Goal: Information Seeking & Learning: Find specific fact

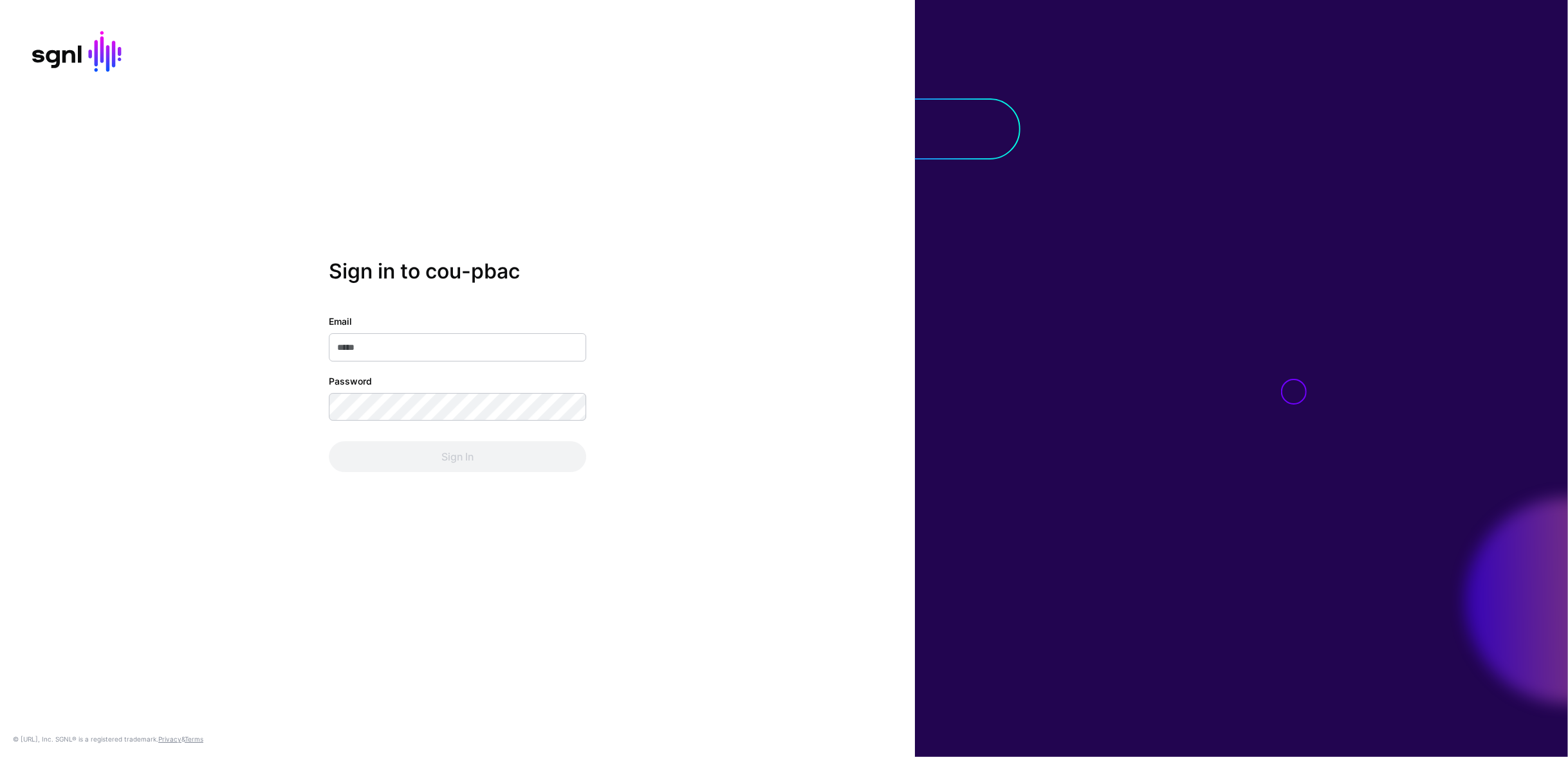
type input "**********"
click at [536, 502] on div "**********" at bounding box center [457, 378] width 915 height 757
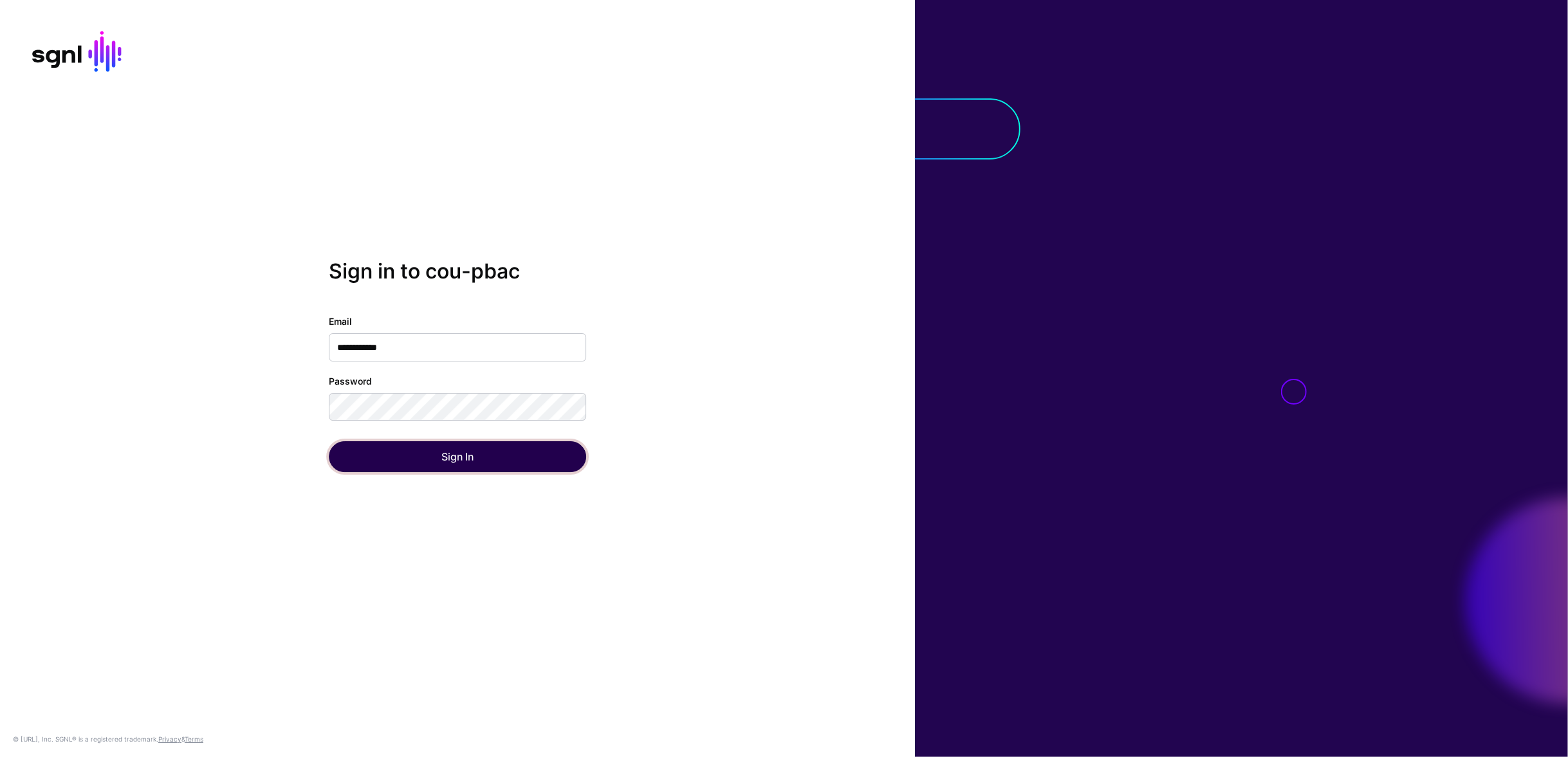
click at [535, 469] on button "Sign In" at bounding box center [458, 456] width 257 height 30
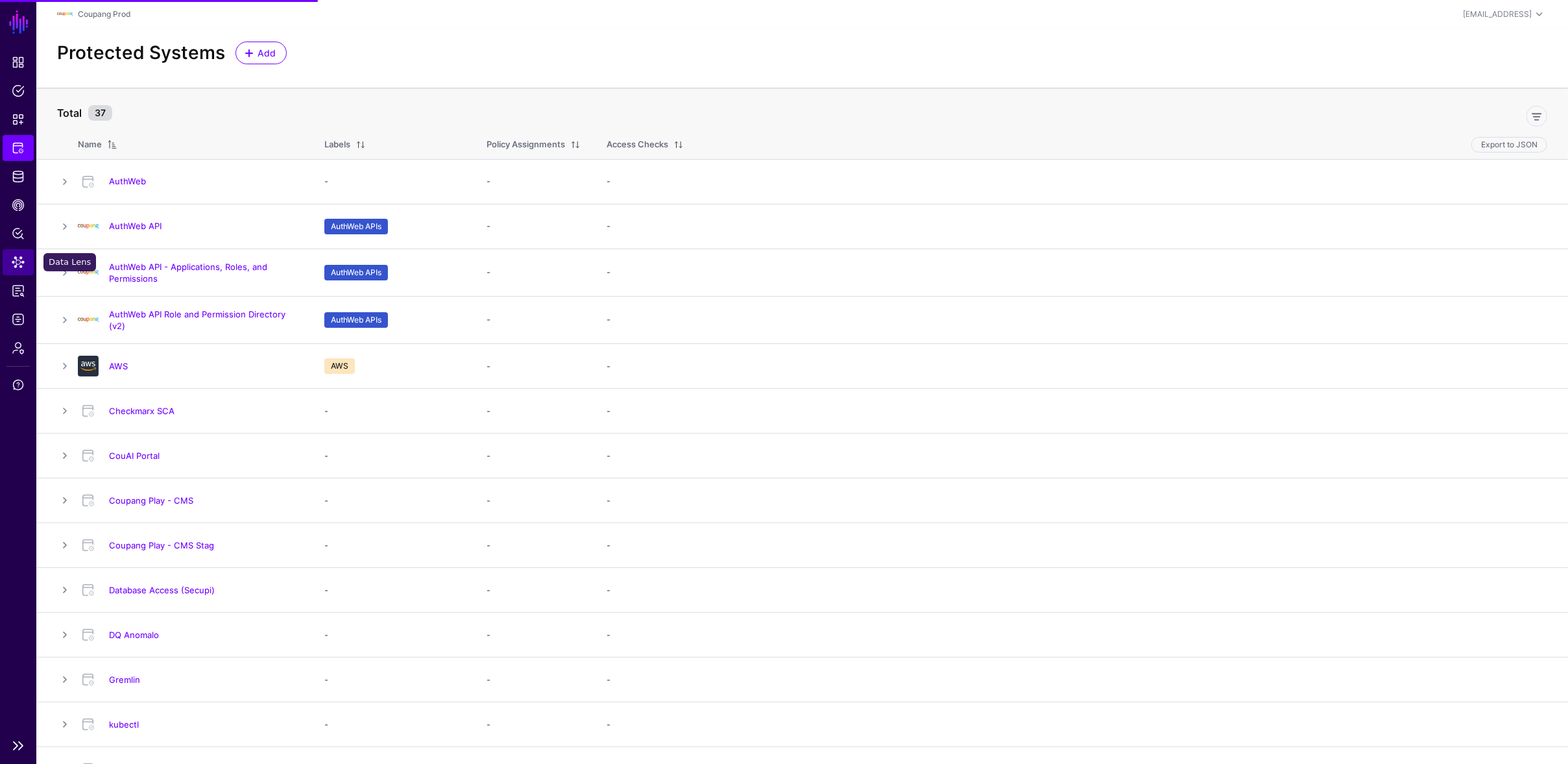
click at [13, 267] on span "Data Lens" at bounding box center [18, 262] width 13 height 13
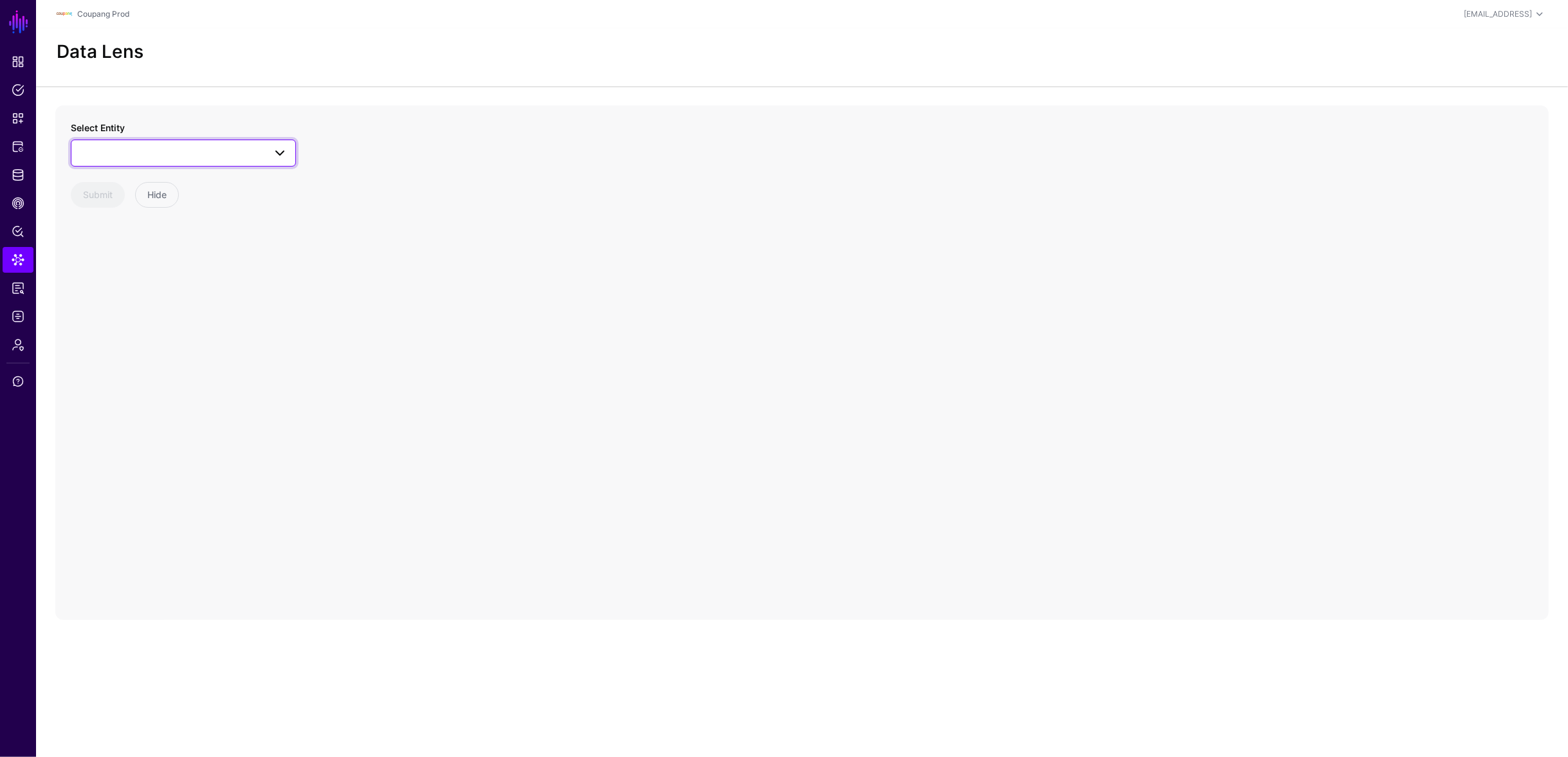
click at [180, 153] on span at bounding box center [184, 153] width 208 height 16
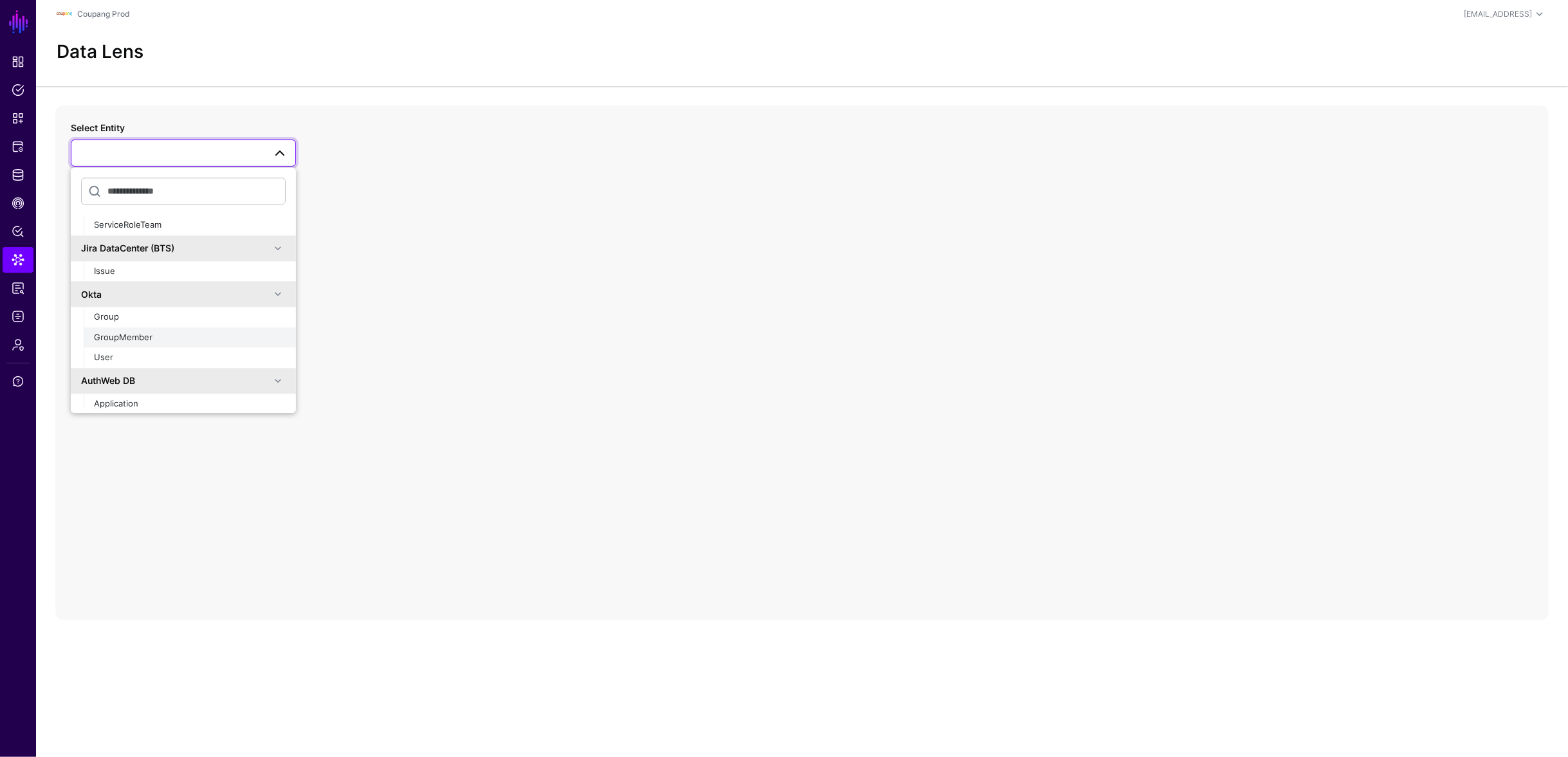
click at [140, 346] on button "GroupMember" at bounding box center [190, 337] width 212 height 21
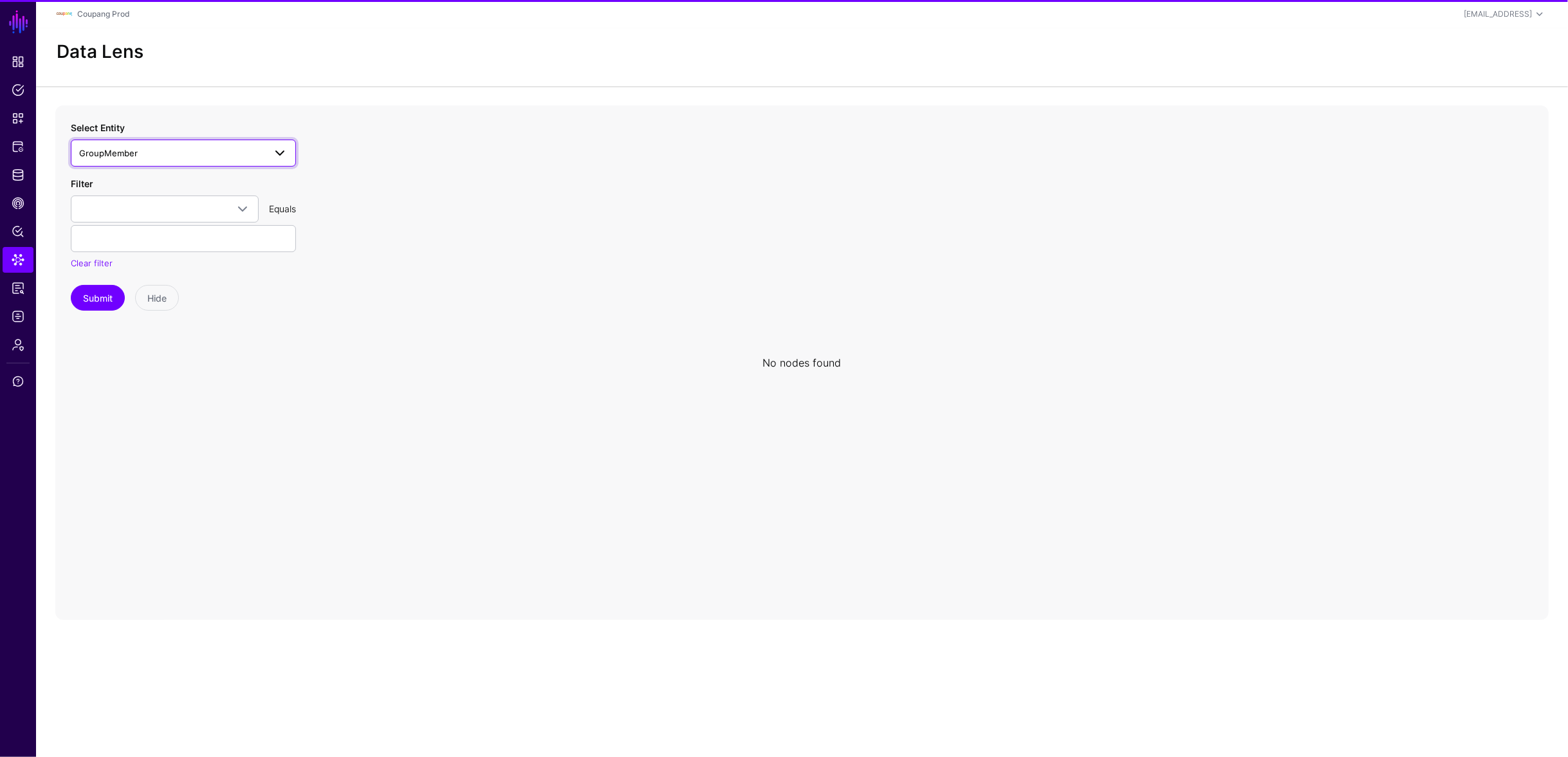
click at [154, 154] on span "GroupMember" at bounding box center [172, 153] width 186 height 14
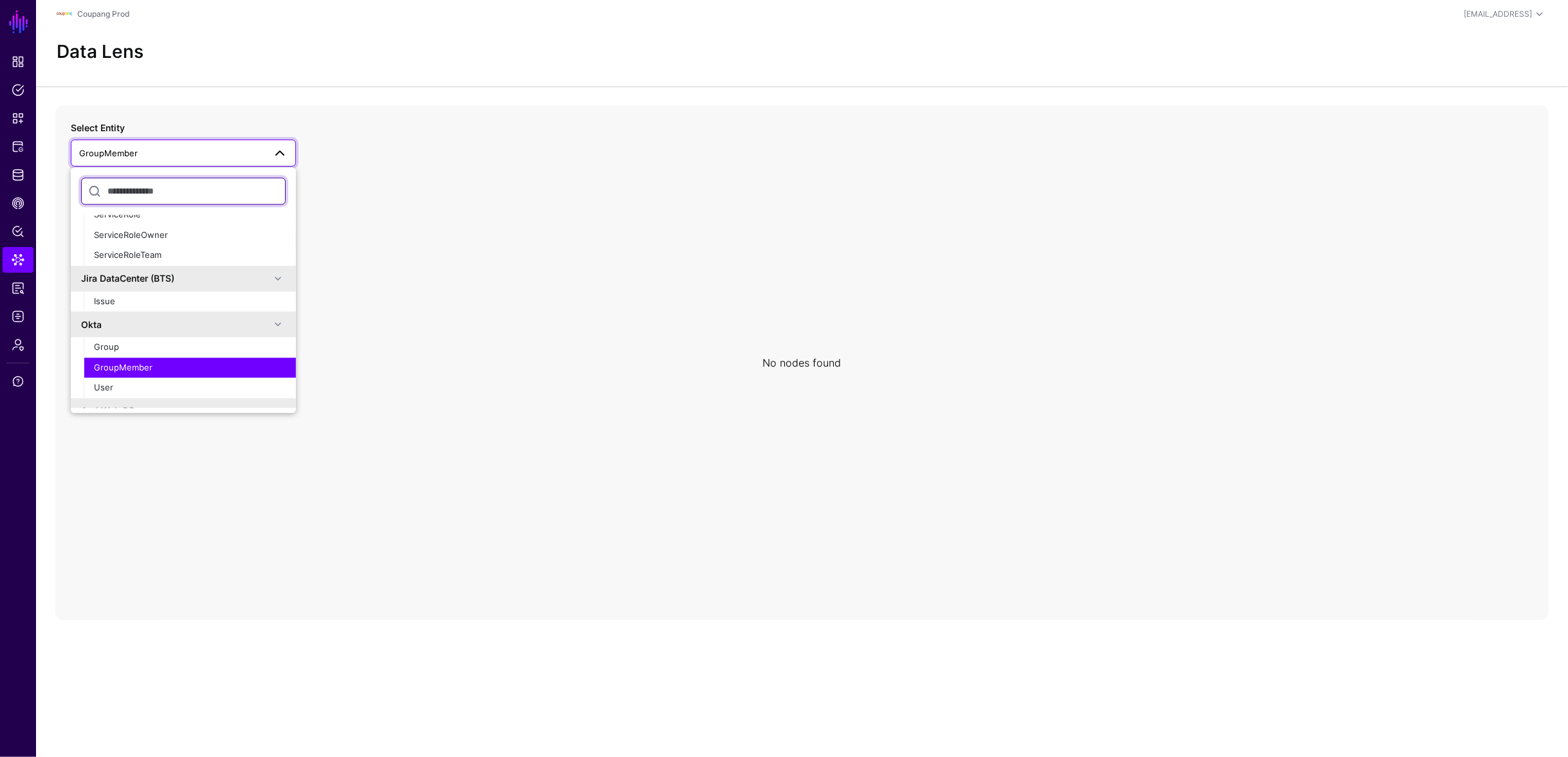
scroll to position [773, 0]
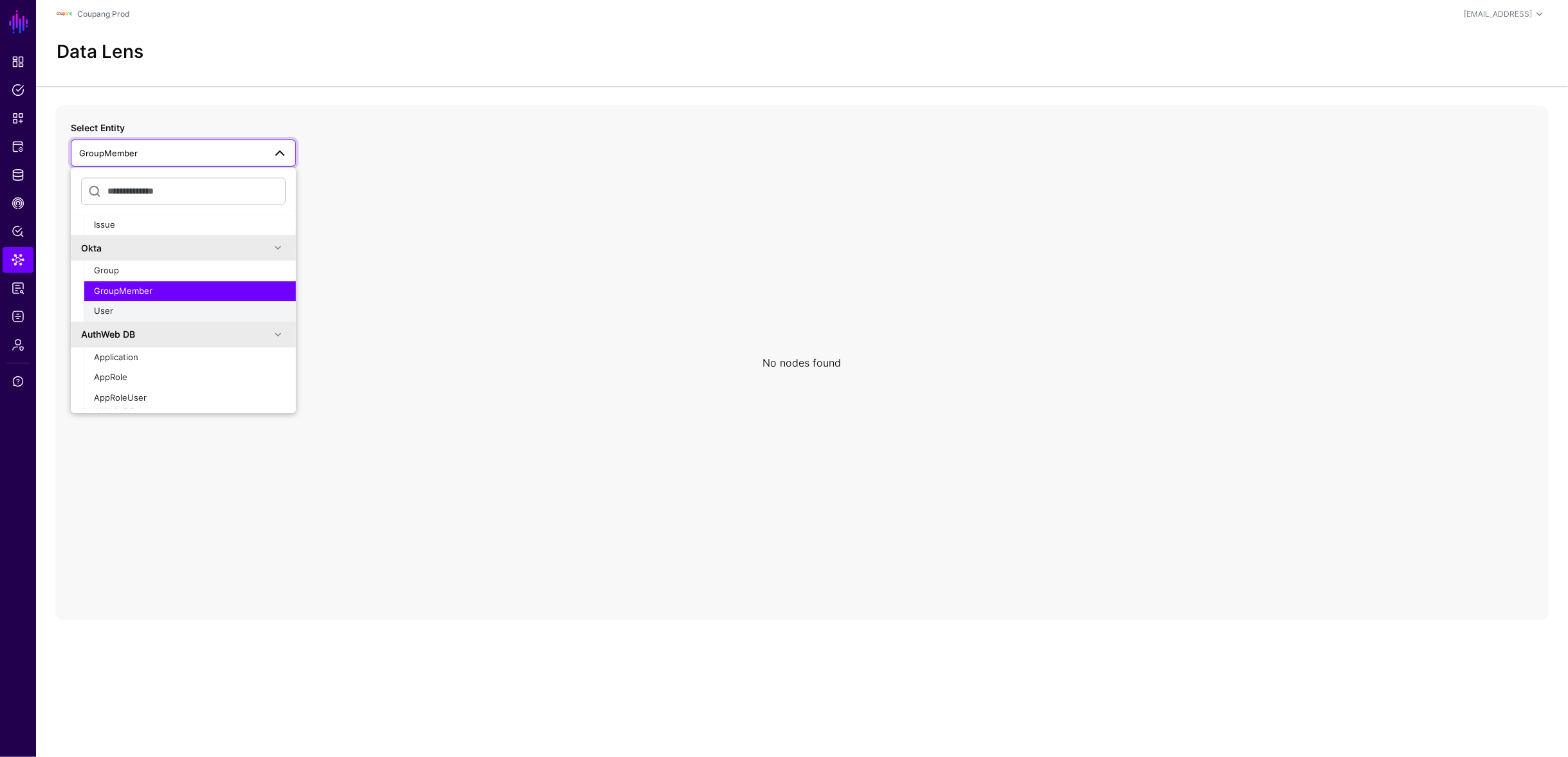
click at [151, 316] on div "User" at bounding box center [190, 310] width 192 height 13
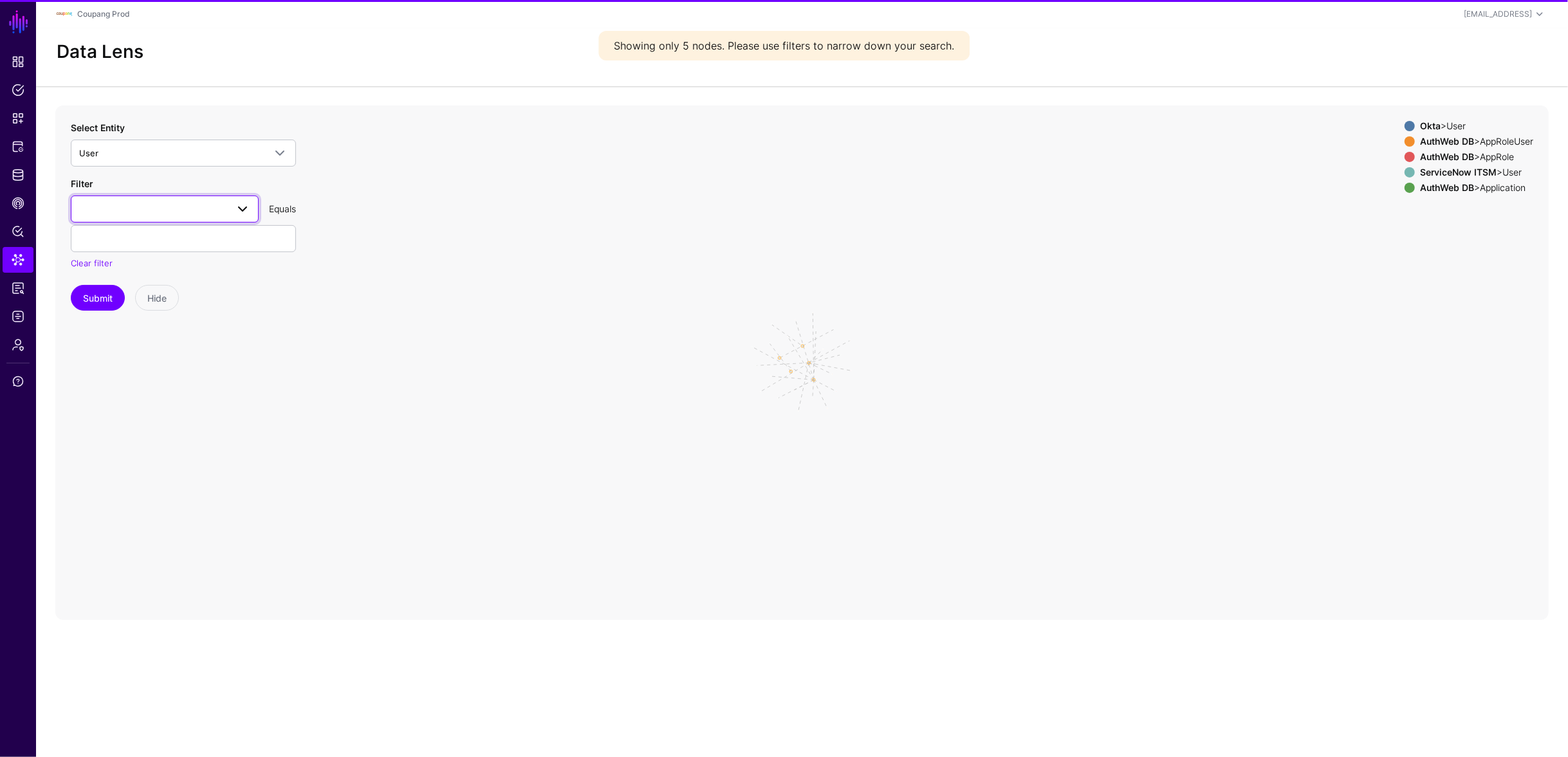
click at [169, 213] on span at bounding box center [165, 209] width 171 height 16
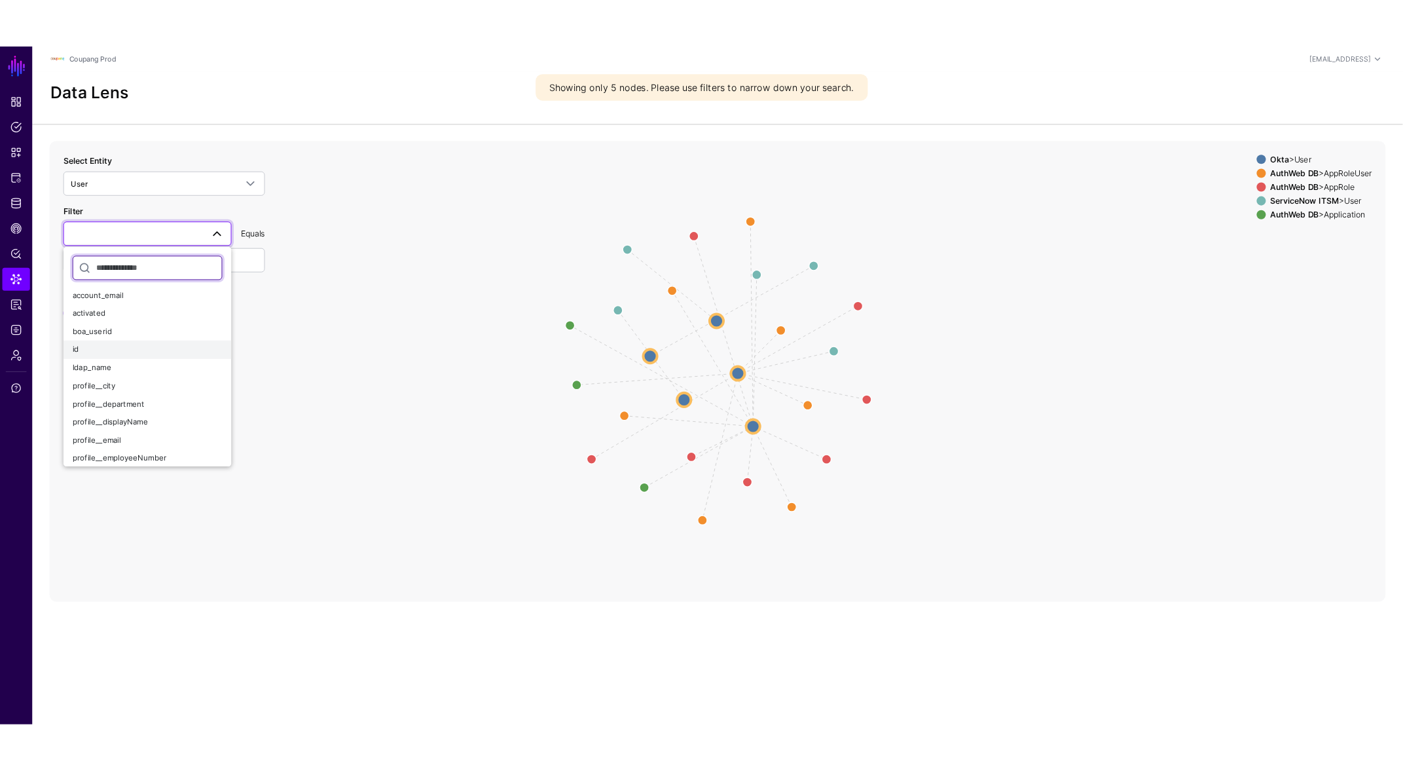
scroll to position [37, 0]
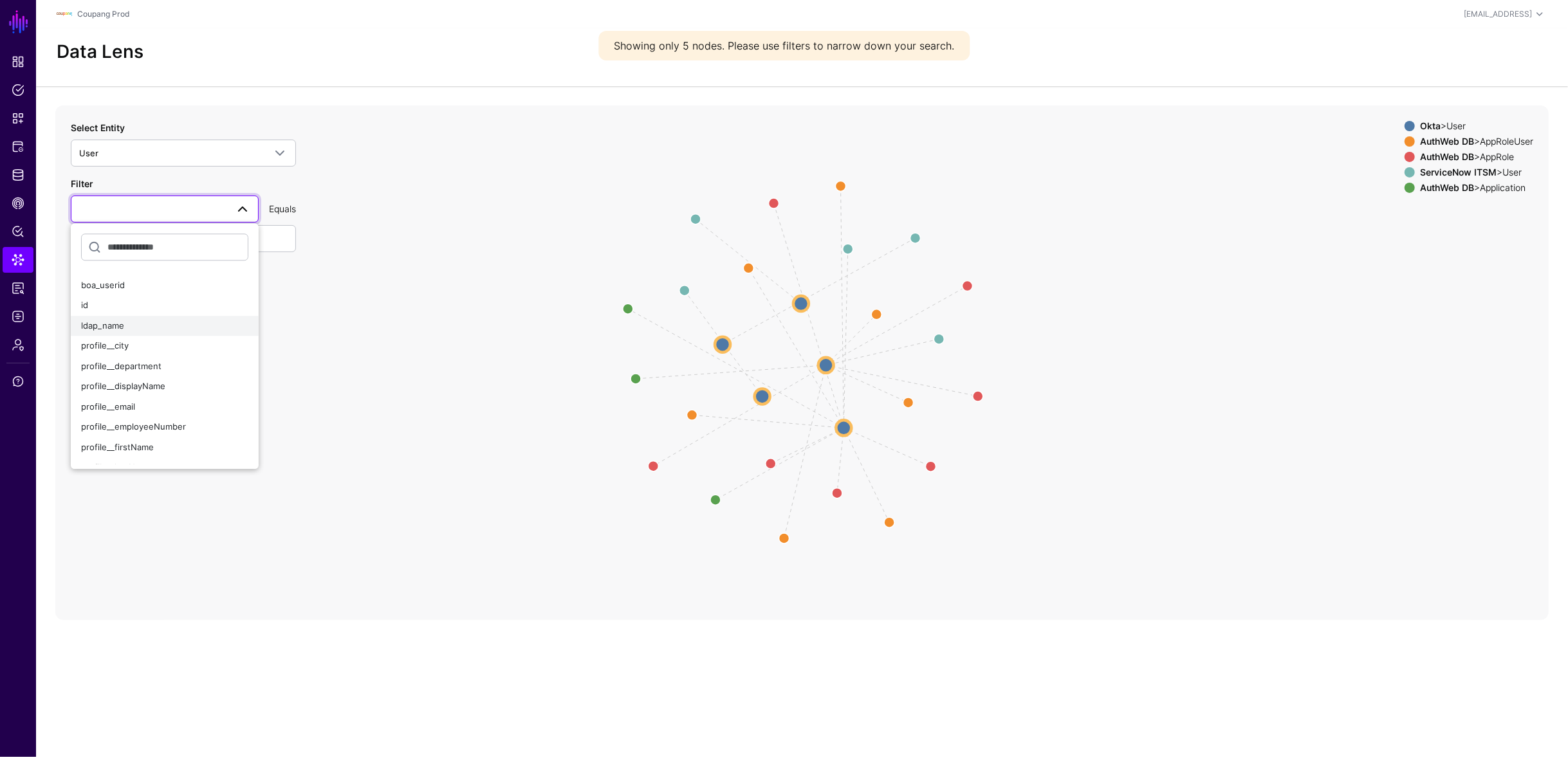
click at [163, 323] on div "ldap_name" at bounding box center [165, 325] width 167 height 13
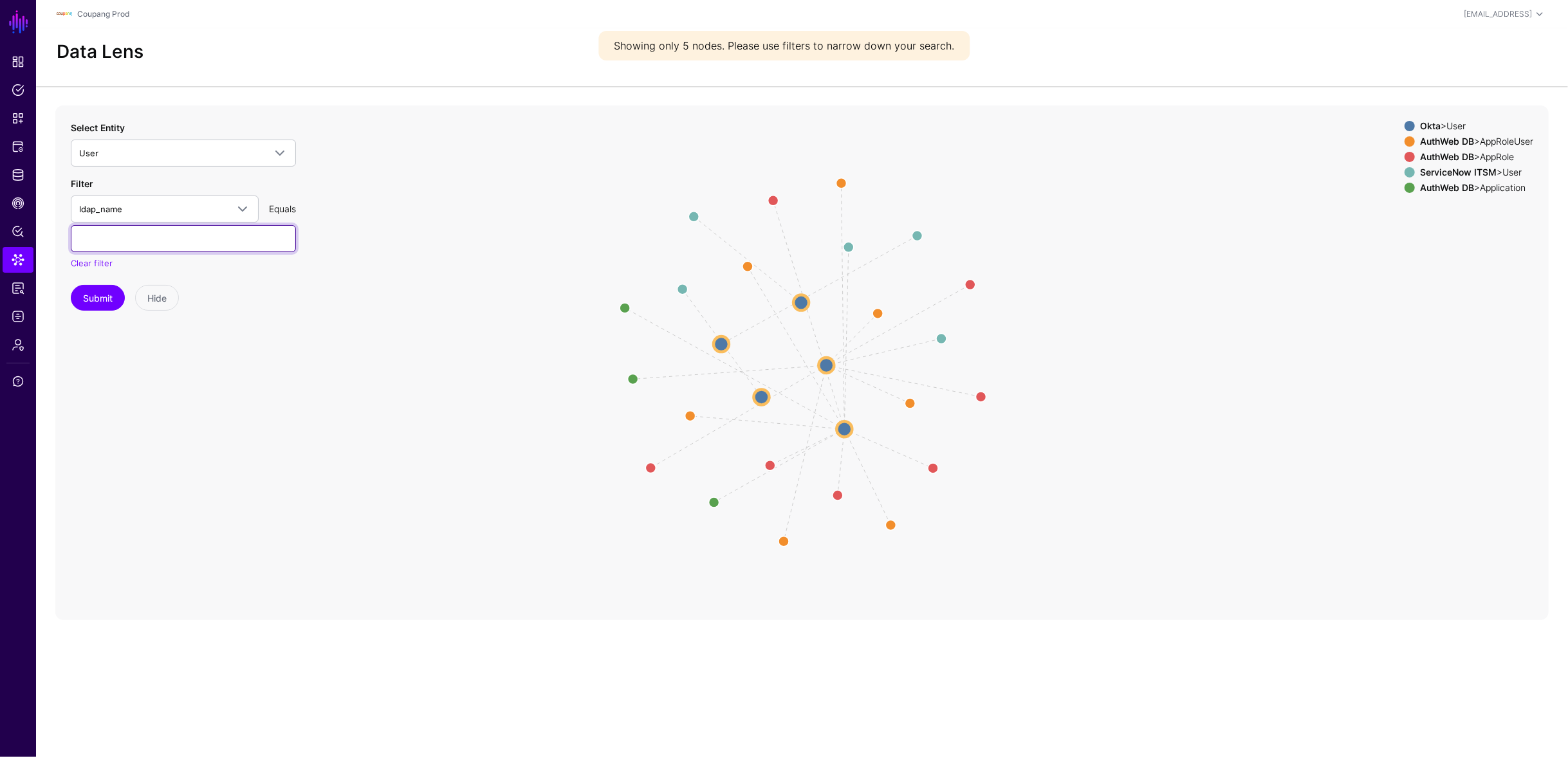
click at [177, 229] on input "text" at bounding box center [183, 239] width 225 height 27
type input "*********"
click at [71, 285] on button "Submit" at bounding box center [97, 297] width 54 height 26
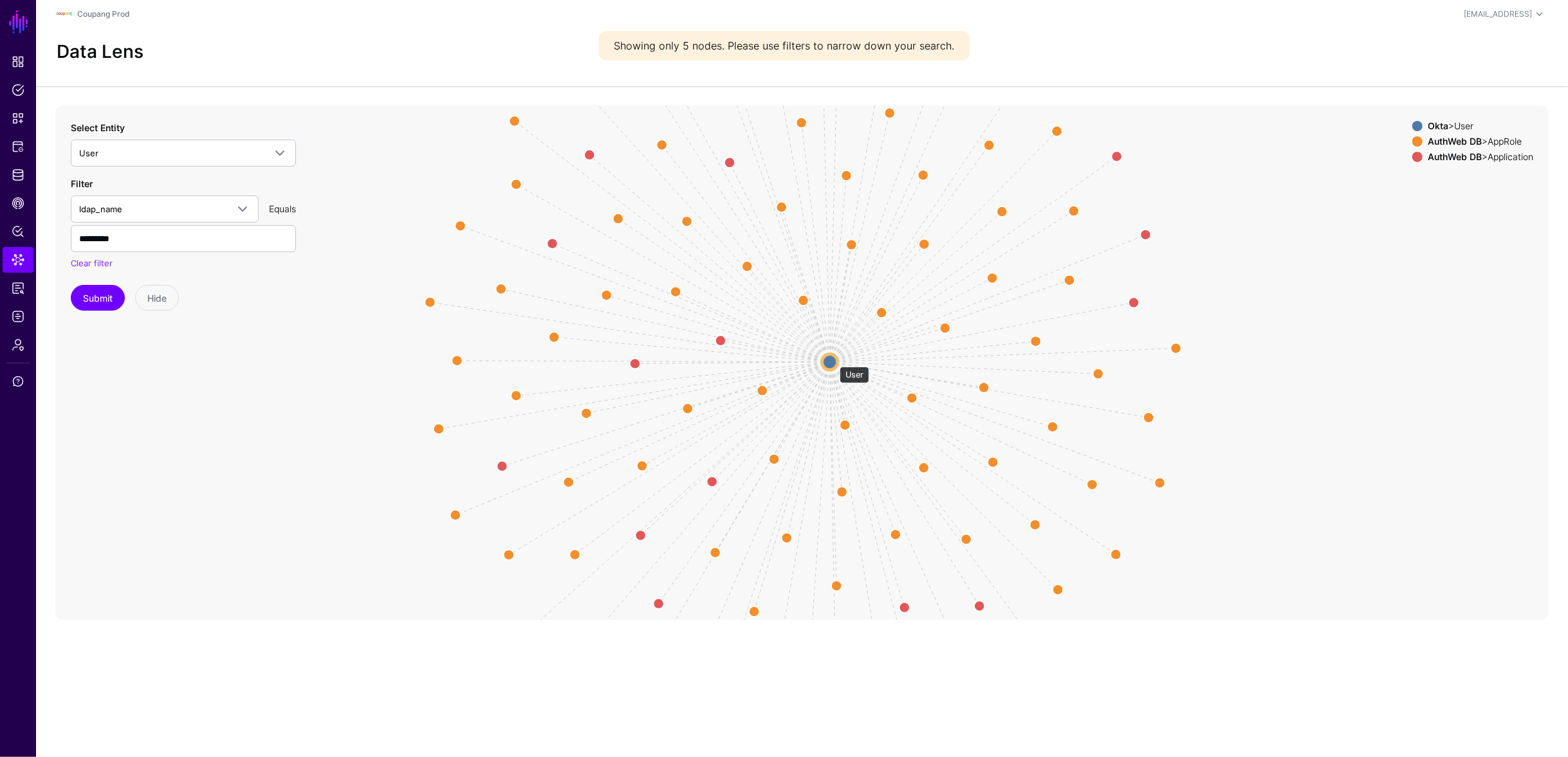
click at [833, 360] on circle at bounding box center [830, 362] width 16 height 16
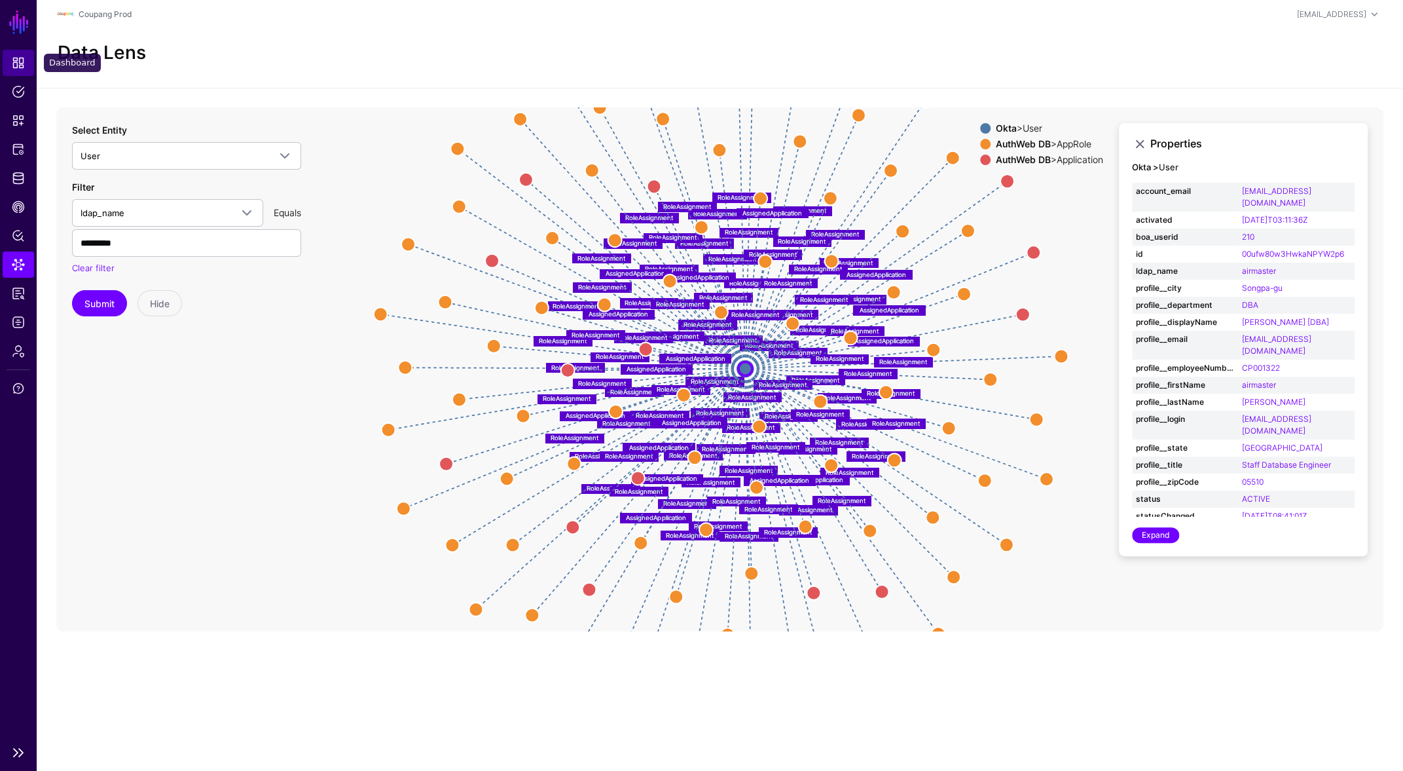
click at [28, 60] on link "Dashboard" at bounding box center [18, 63] width 31 height 26
